Goal: Transaction & Acquisition: Purchase product/service

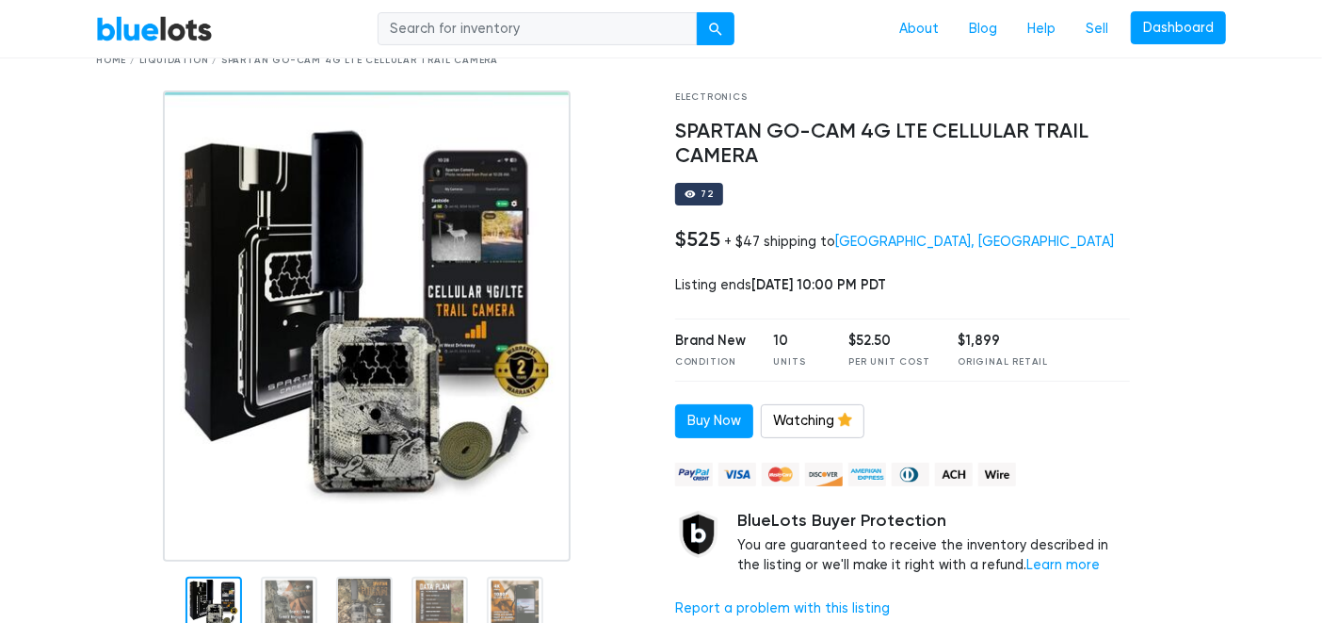
scroll to position [89, 0]
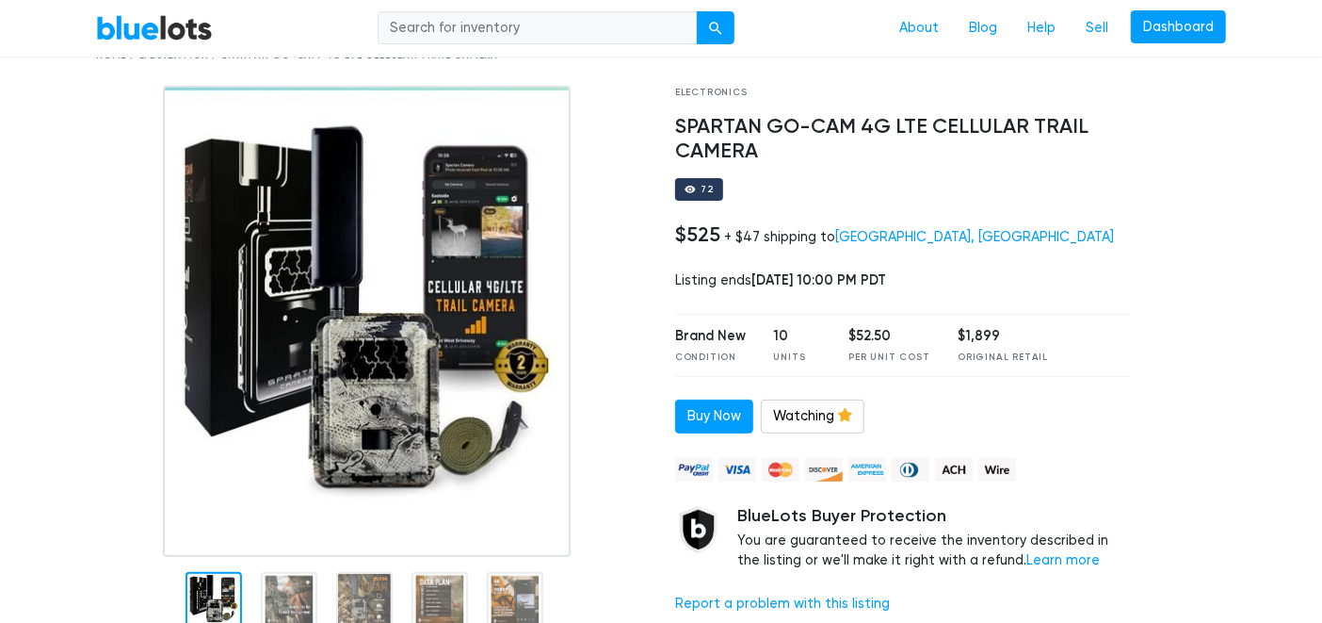
click at [834, 172] on div "Electronics SPARTAN GO-CAM 4G LTE CELLULAR TRAIL CAMERA 72 $525 + $47 shipping …" at bounding box center [902, 362] width 483 height 553
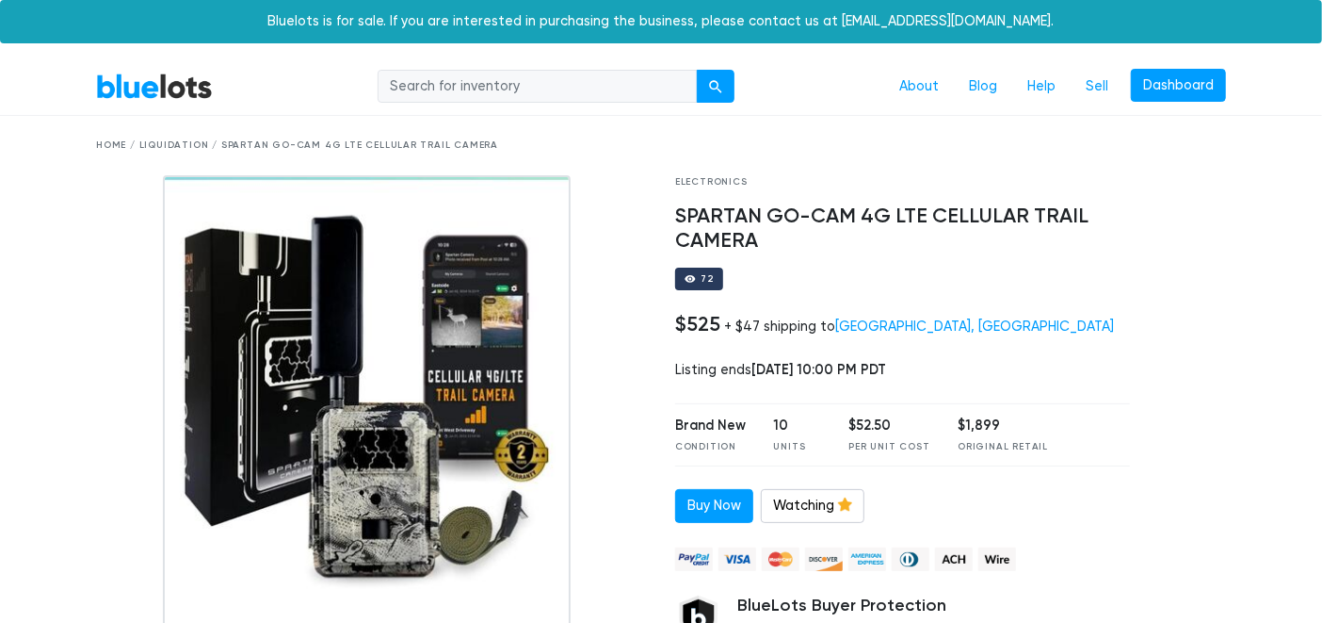
scroll to position [48, 0]
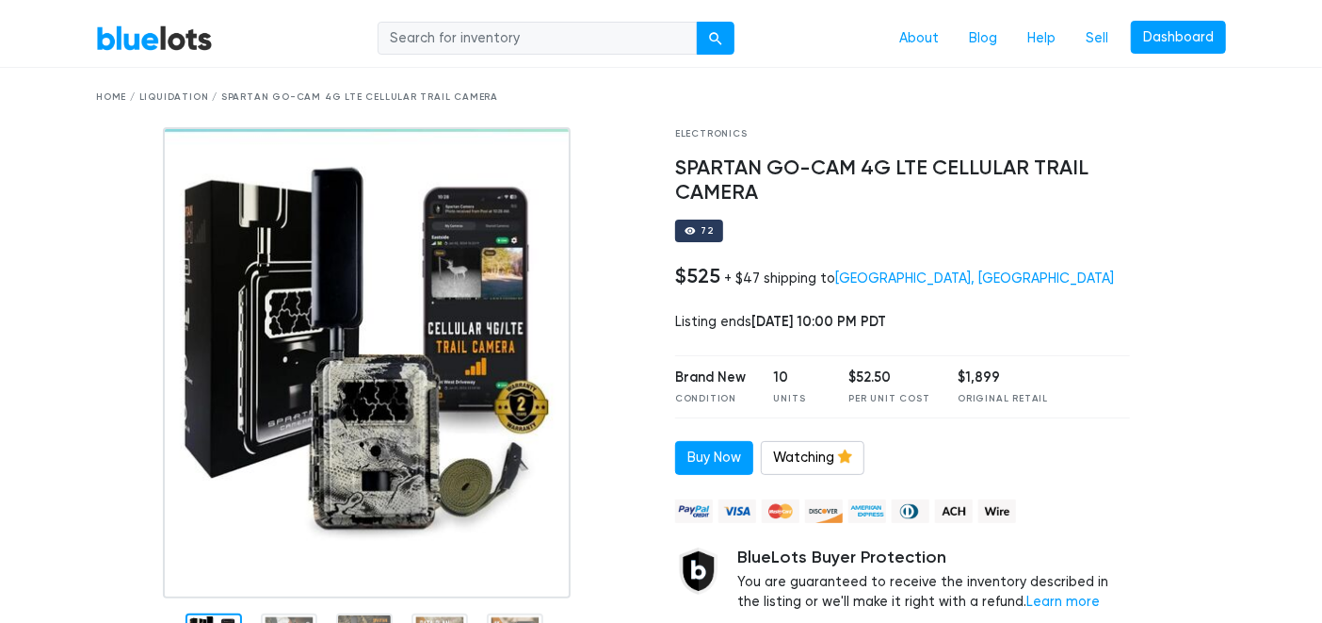
click at [871, 91] on div "Home / Liquidation / SPARTAN GO-CAM 4G LTE CELLULAR TRAIL CAMERA" at bounding box center [661, 97] width 1130 height 14
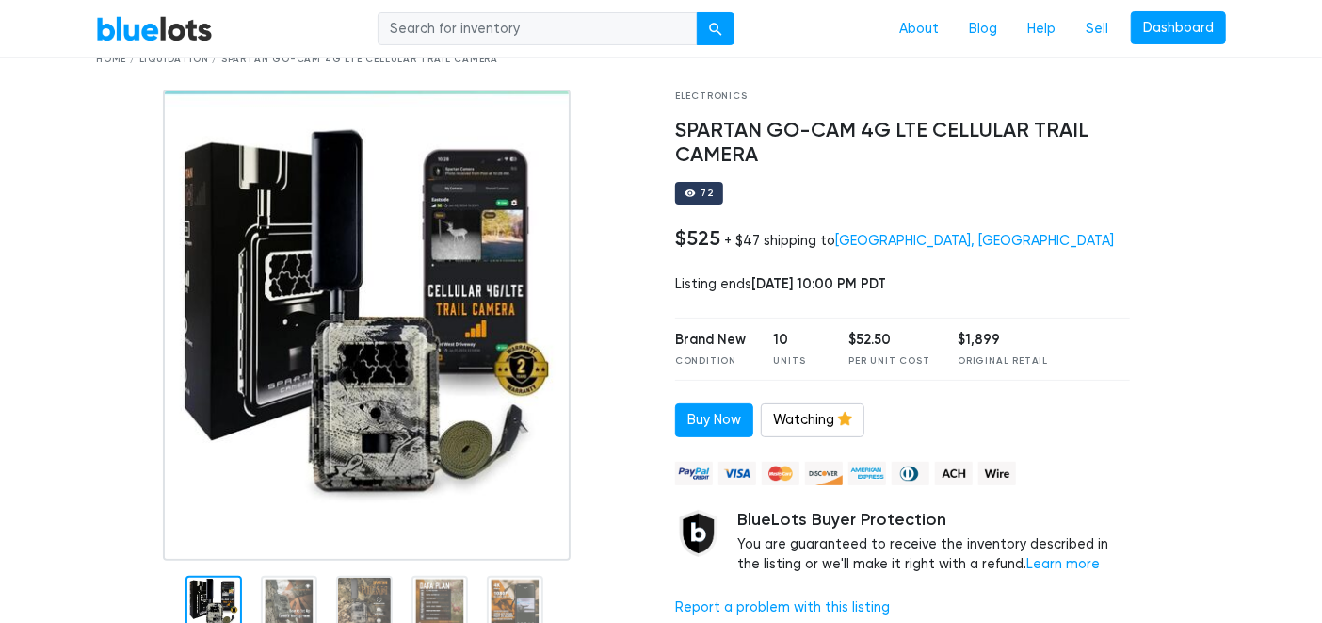
scroll to position [0, 0]
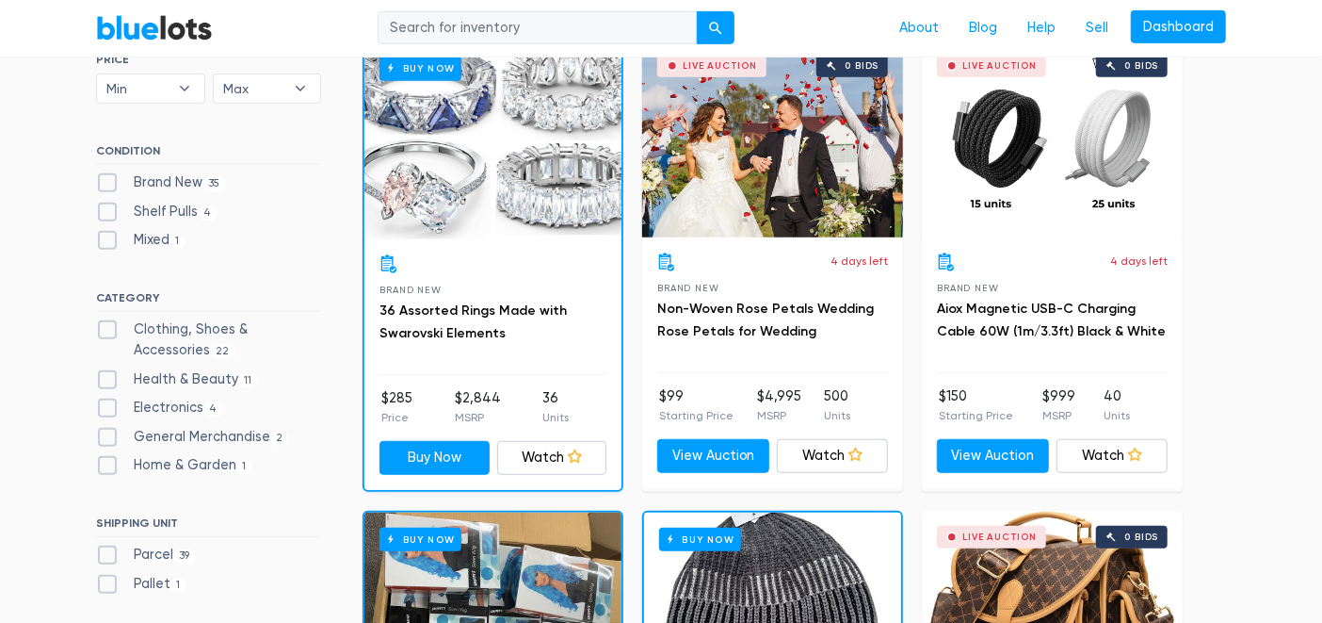
scroll to position [593, 0]
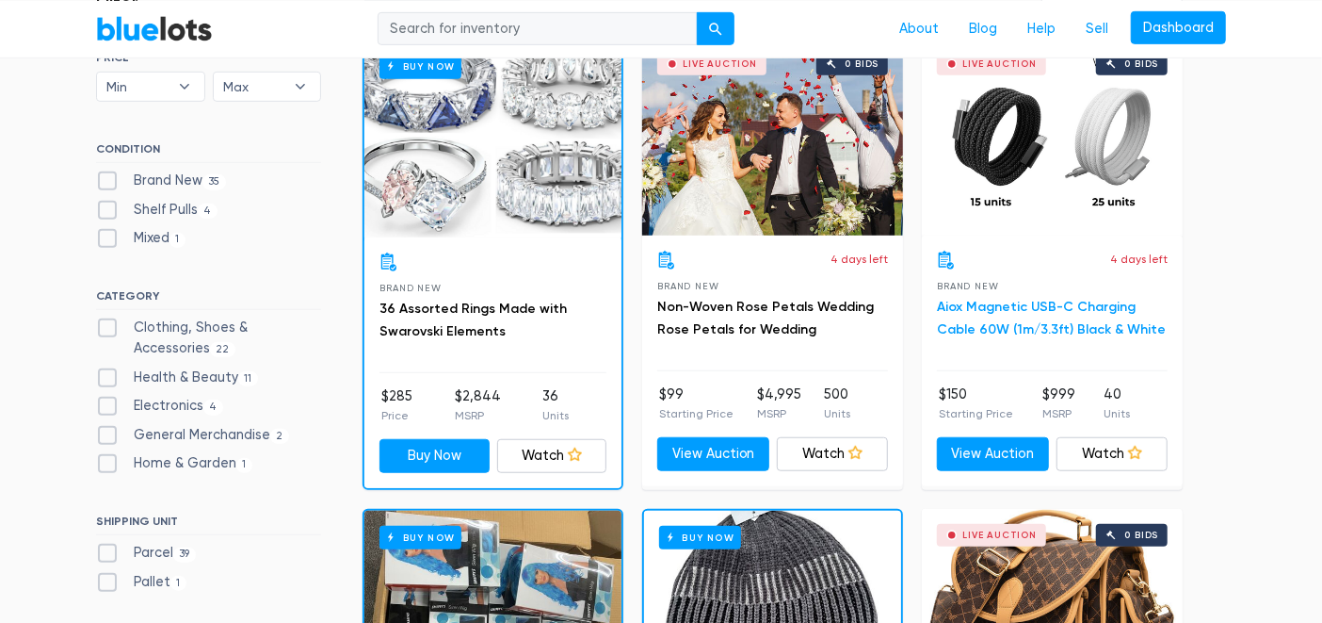
click at [991, 311] on link "Aiox Magnetic USB-C Charging Cable 60W (1m/3.3ft) Black & White" at bounding box center [1051, 318] width 229 height 39
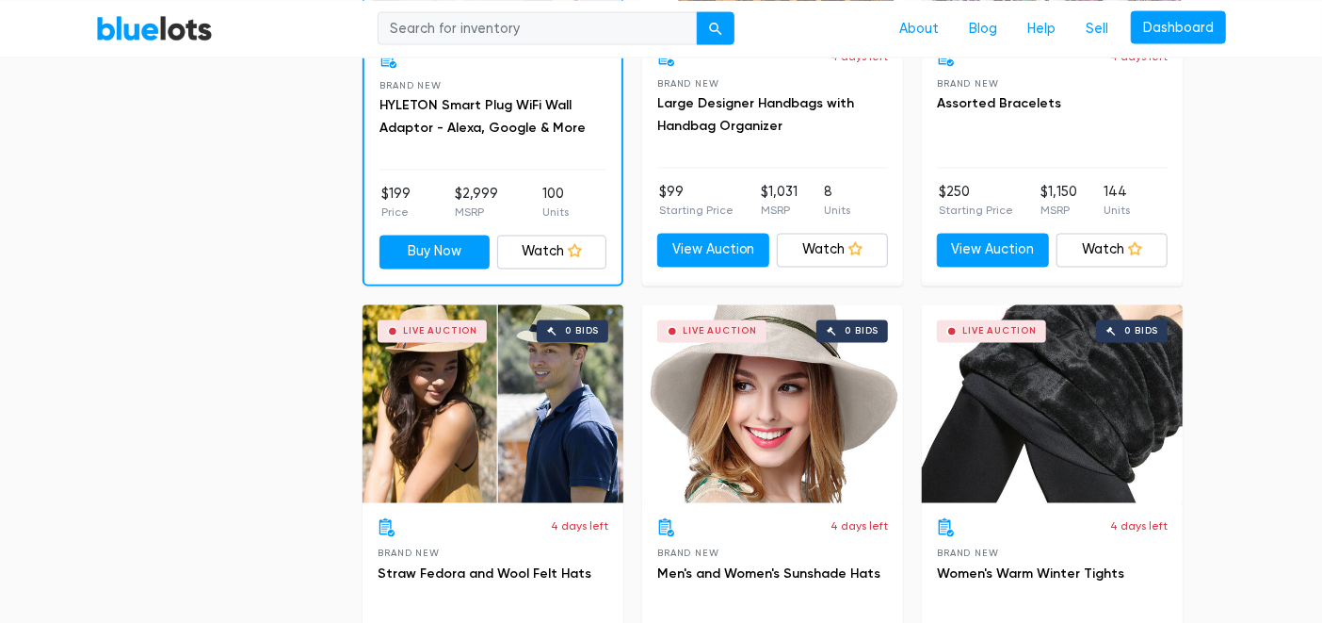
scroll to position [0, 0]
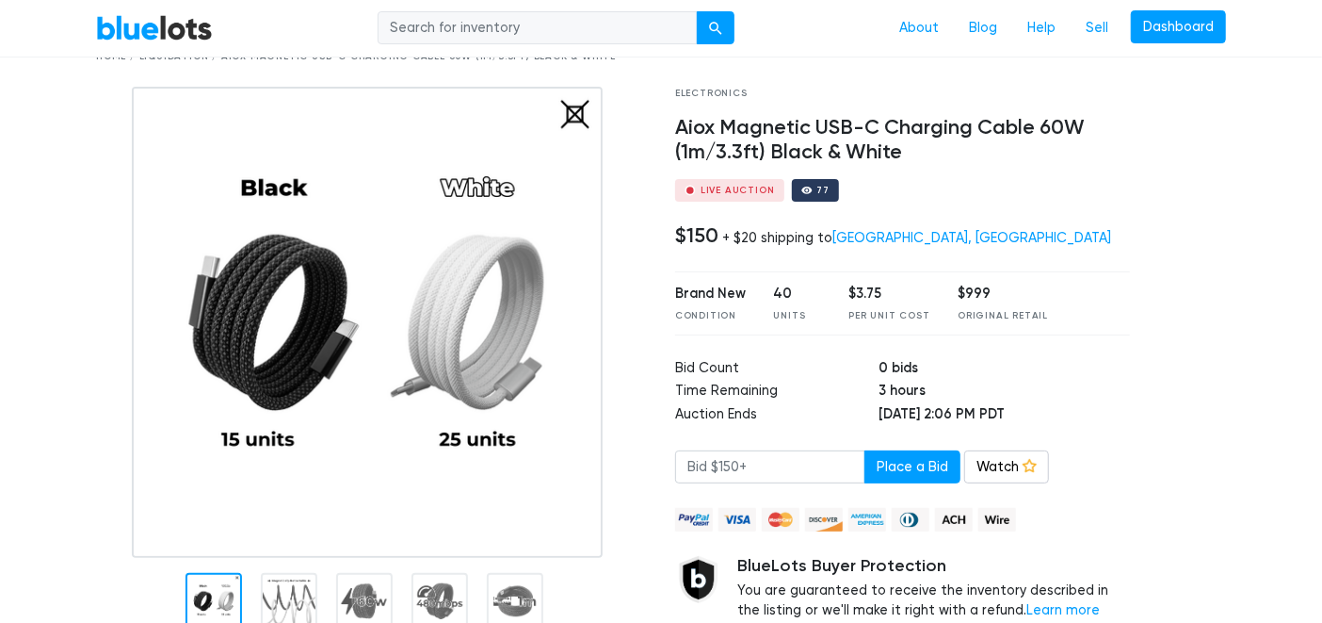
scroll to position [89, 0]
click at [1021, 472] on link "Watch" at bounding box center [1006, 466] width 85 height 34
click at [1030, 462] on link "Watching" at bounding box center [1016, 466] width 104 height 34
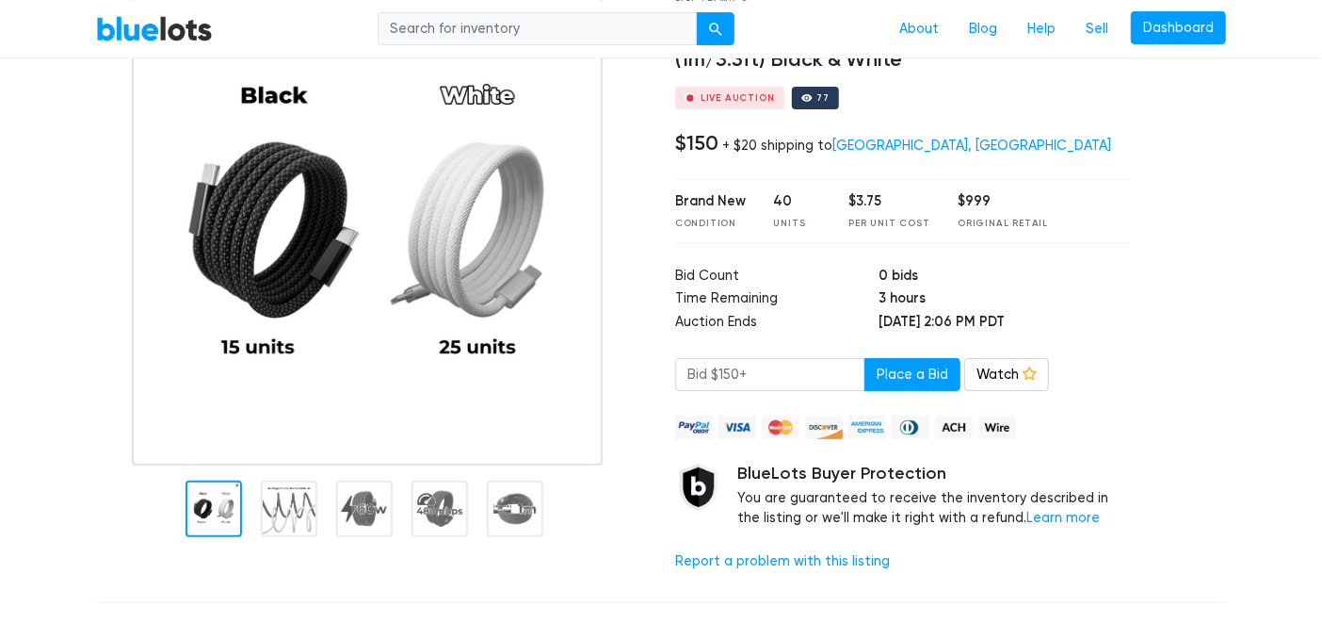
scroll to position [172, 0]
